Goal: Find specific page/section: Find specific page/section

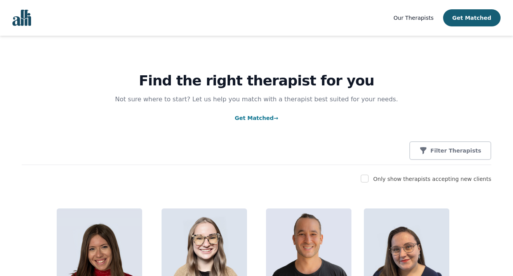
click at [293, 150] on div "Filter Therapists" at bounding box center [257, 150] width 470 height 19
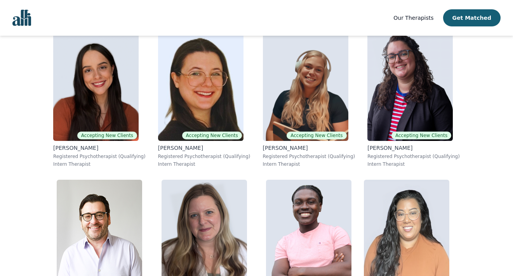
scroll to position [4844, 0]
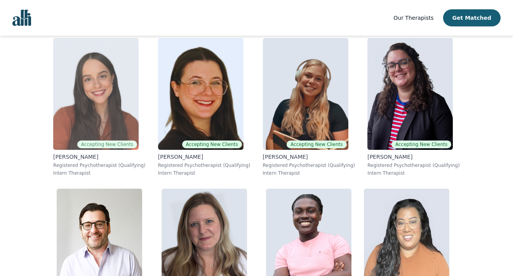
click at [101, 117] on img at bounding box center [95, 94] width 85 height 112
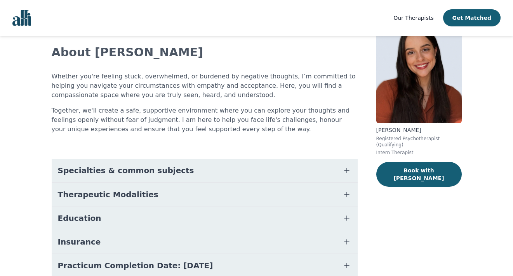
click at [213, 171] on button "Specialties & common subjects" at bounding box center [205, 170] width 306 height 23
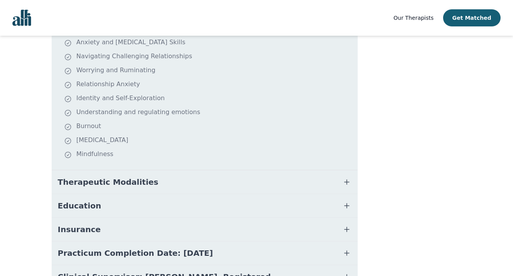
click at [211, 174] on button "Therapeutic Modalities" at bounding box center [205, 182] width 306 height 23
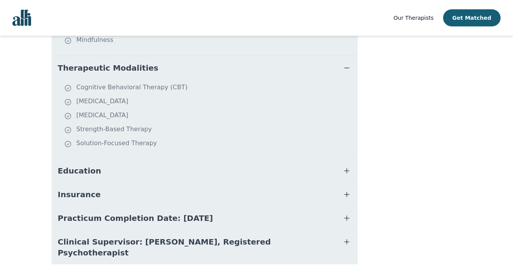
scroll to position [324, 0]
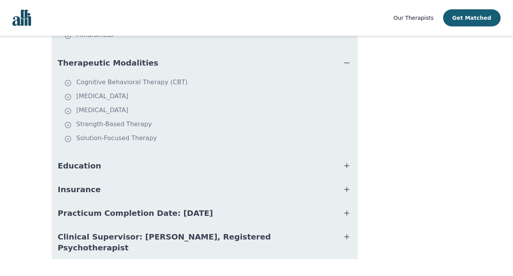
click at [211, 174] on button "Education" at bounding box center [205, 165] width 306 height 23
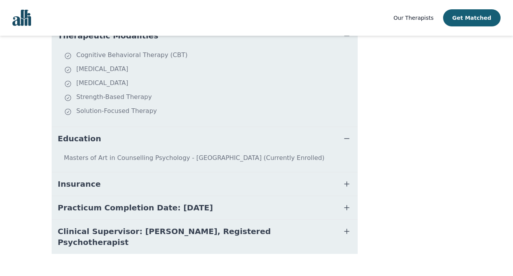
scroll to position [352, 0]
click at [235, 201] on button "Practicum Completion Date: [DATE]" at bounding box center [205, 207] width 306 height 23
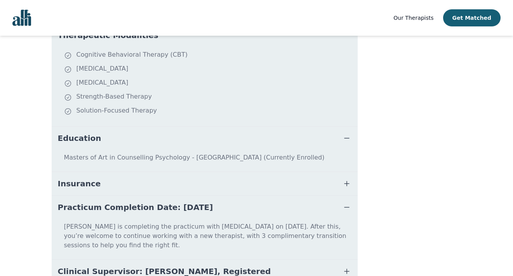
scroll to position [387, 0]
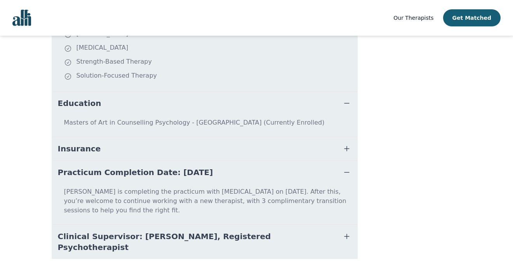
click at [274, 230] on button "Clinical Supervisor: [PERSON_NAME], Registered Psychotherapist" at bounding box center [205, 242] width 306 height 34
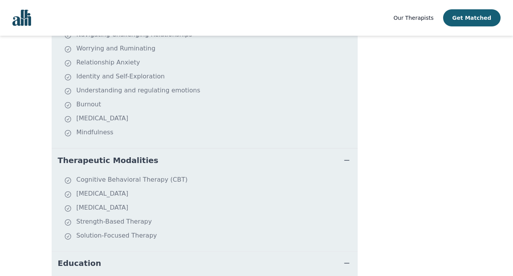
scroll to position [0, 0]
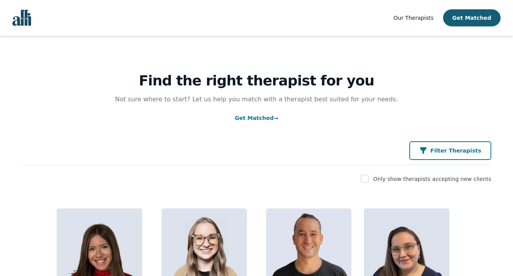
click at [430, 157] on button "Filter Therapists" at bounding box center [451, 150] width 82 height 19
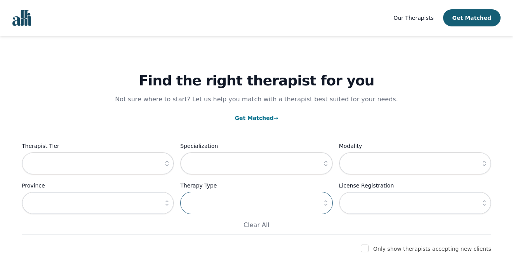
click at [235, 200] on input "text" at bounding box center [256, 203] width 152 height 23
click at [423, 169] on input "text" at bounding box center [415, 163] width 152 height 23
click at [483, 164] on icon "button" at bounding box center [485, 164] width 8 height 8
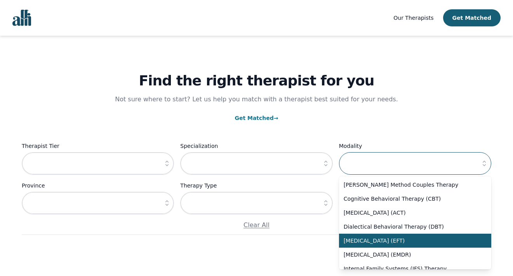
scroll to position [2, 0]
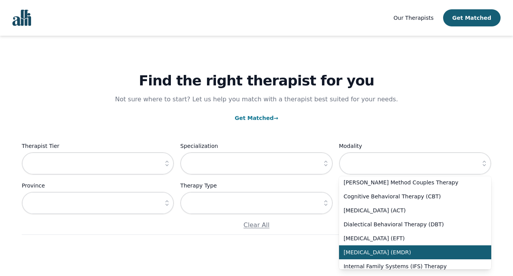
click at [372, 254] on span "[MEDICAL_DATA] (EMDR)" at bounding box center [411, 253] width 134 height 8
type input "[MEDICAL_DATA] (EMDR)"
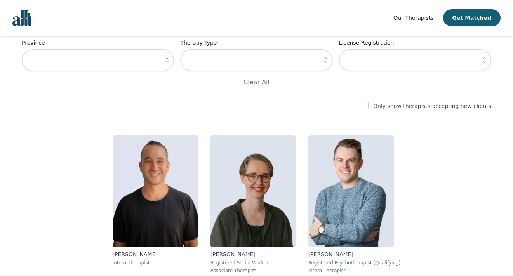
scroll to position [185, 0]
